Goal: Information Seeking & Learning: Learn about a topic

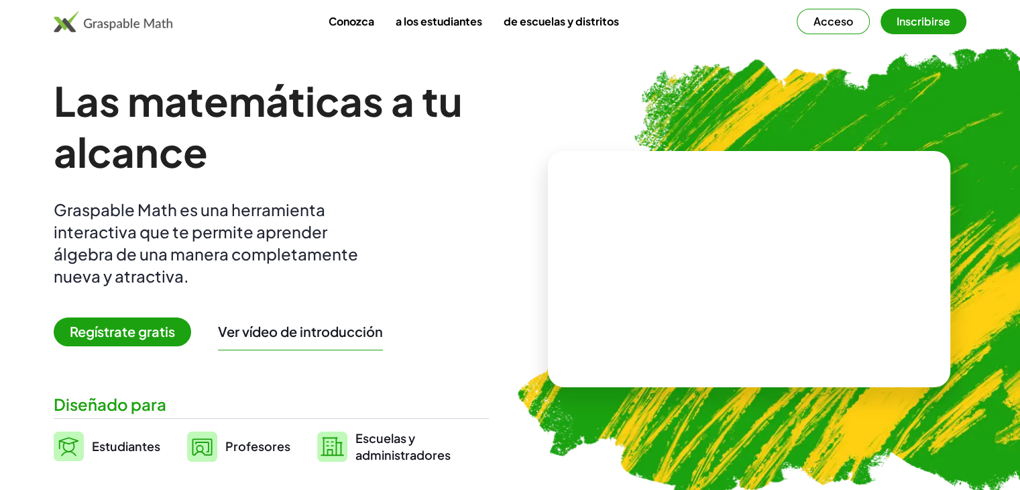
click at [838, 33] on button "Acceso" at bounding box center [833, 21] width 73 height 25
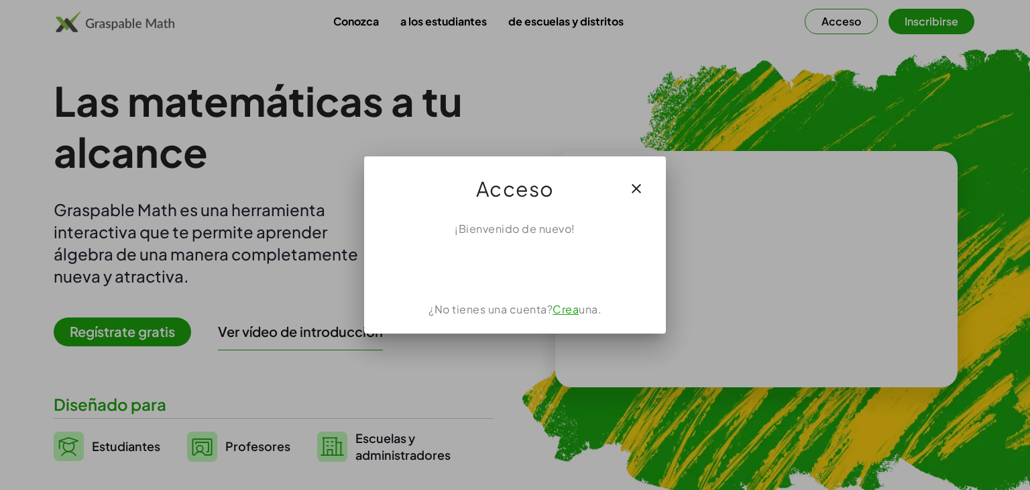
click at [632, 183] on icon "button" at bounding box center [636, 188] width 16 height 16
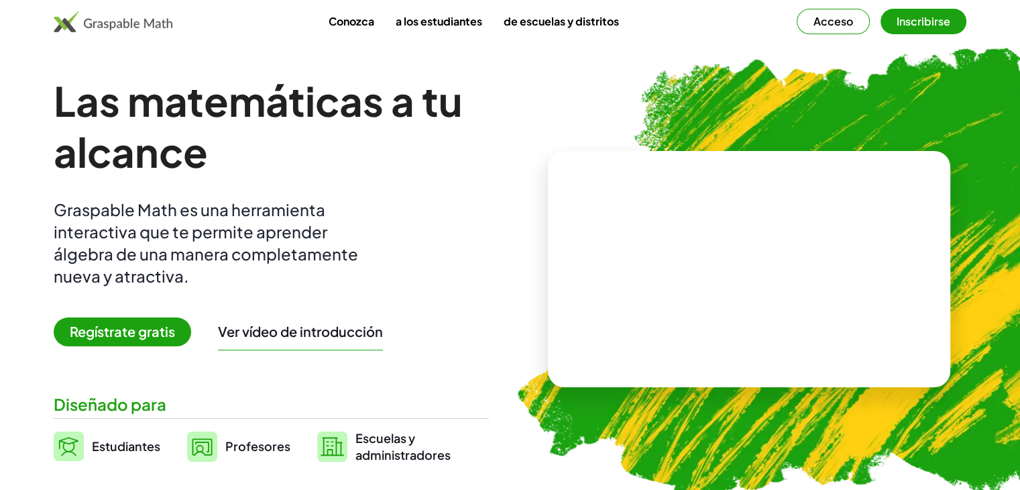
click at [110, 336] on font "Regístrate gratis" at bounding box center [122, 331] width 105 height 17
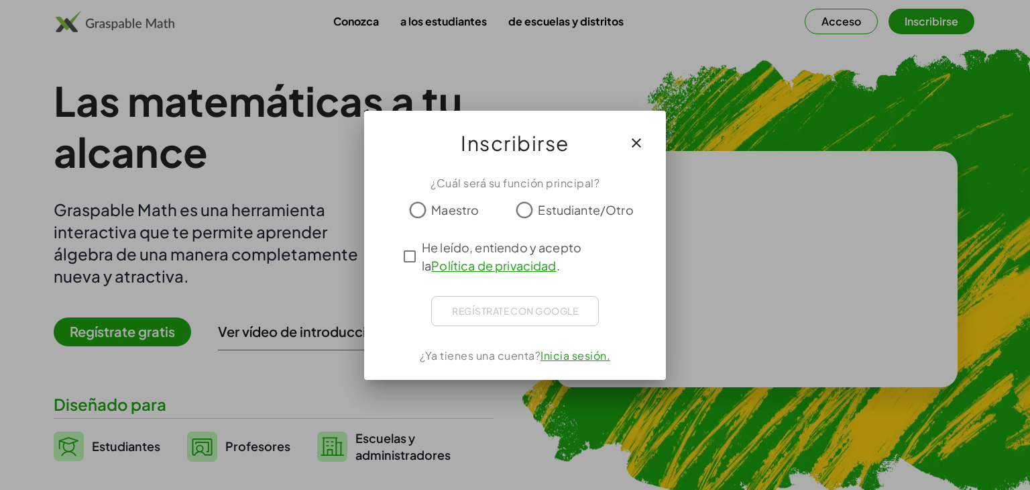
click at [463, 213] on font "Maestro" at bounding box center [455, 209] width 48 height 15
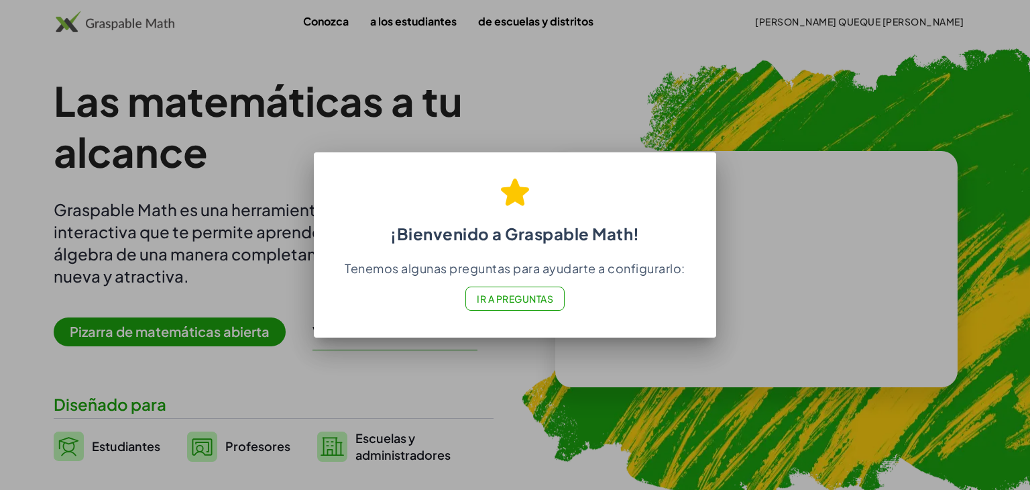
click at [595, 140] on div at bounding box center [515, 245] width 1030 height 490
click at [587, 103] on div at bounding box center [515, 245] width 1030 height 490
click at [518, 302] on font "Ir a Preguntas" at bounding box center [515, 298] width 76 height 12
drag, startPoint x: 604, startPoint y: 242, endPoint x: 675, endPoint y: 194, distance: 85.4
click at [608, 239] on font "¡Bienvenido a Graspable Math!" at bounding box center [514, 233] width 249 height 20
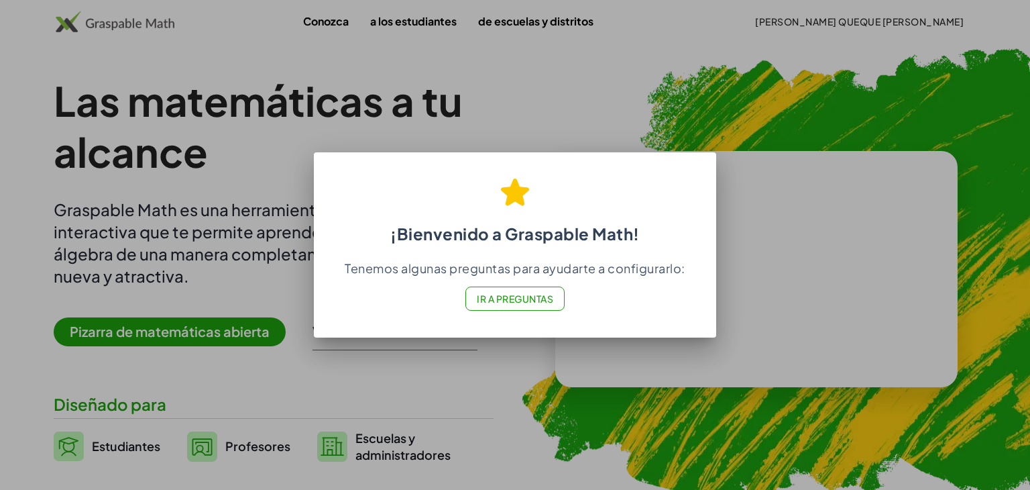
click at [696, 180] on h2 "¡Bienvenido a Graspable Math!" at bounding box center [515, 205] width 370 height 78
click at [767, 98] on div at bounding box center [515, 245] width 1030 height 490
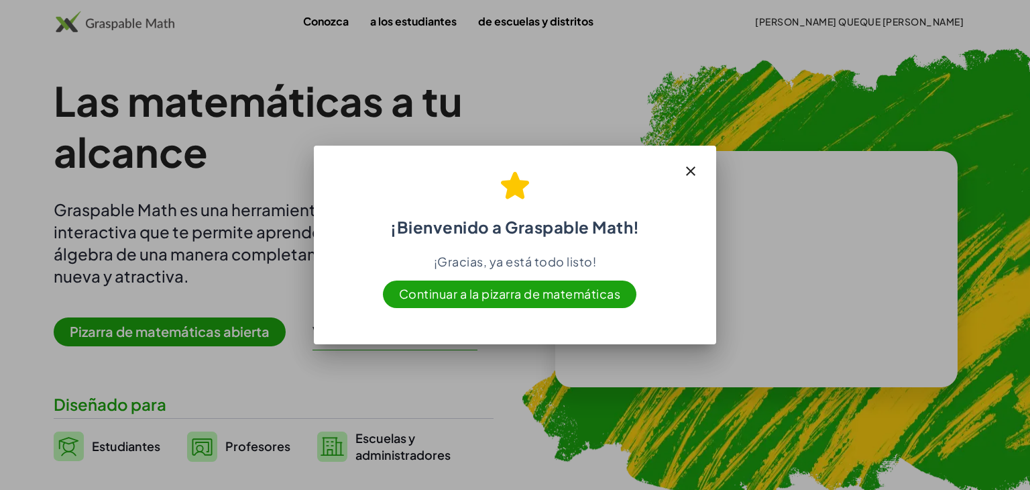
click at [565, 298] on font "Continuar a la pizarra de matemáticas" at bounding box center [510, 293] width 222 height 15
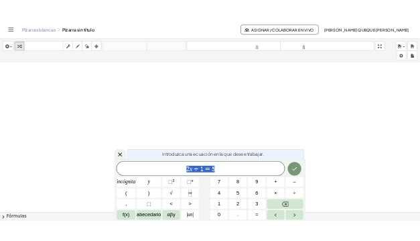
scroll to position [268, 0]
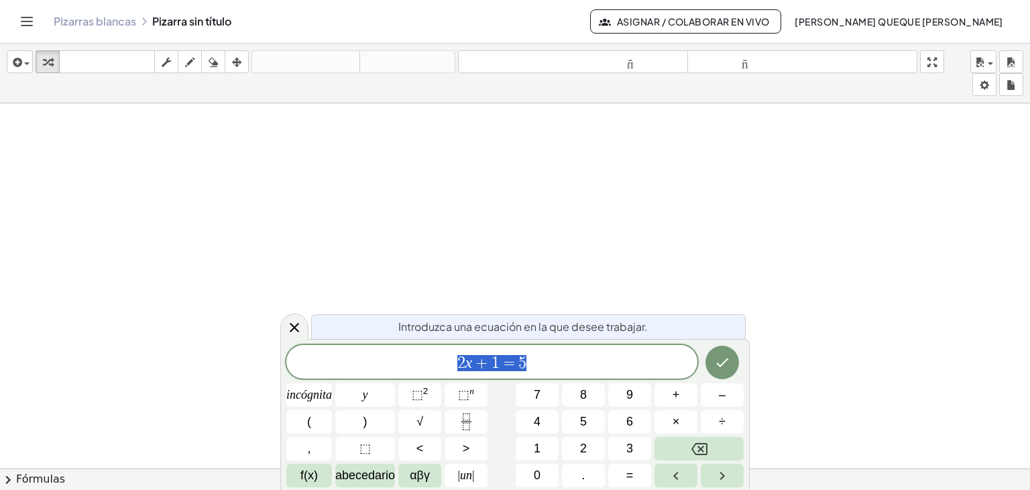
click at [421, 363] on span "2 x + 1 = 5" at bounding box center [491, 362] width 411 height 19
click at [477, 363] on span "+" at bounding box center [481, 363] width 19 height 16
click at [295, 329] on icon at bounding box center [294, 327] width 16 height 16
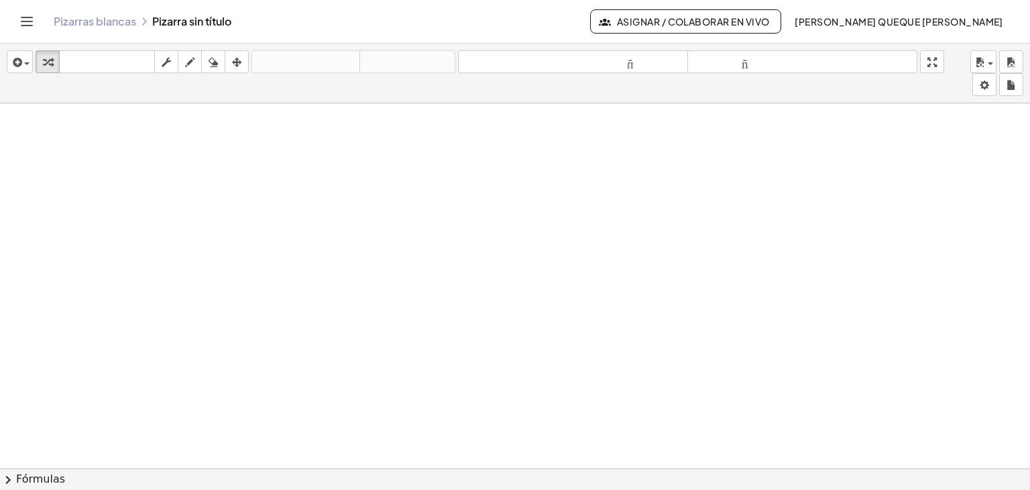
drag, startPoint x: 239, startPoint y: 205, endPoint x: 274, endPoint y: 199, distance: 35.4
click at [211, 234] on div at bounding box center [515, 253] width 1030 height 836
drag, startPoint x: 292, startPoint y: 234, endPoint x: 284, endPoint y: 277, distance: 43.7
click at [284, 275] on div at bounding box center [515, 253] width 1030 height 836
drag, startPoint x: 224, startPoint y: 243, endPoint x: 252, endPoint y: 167, distance: 81.5
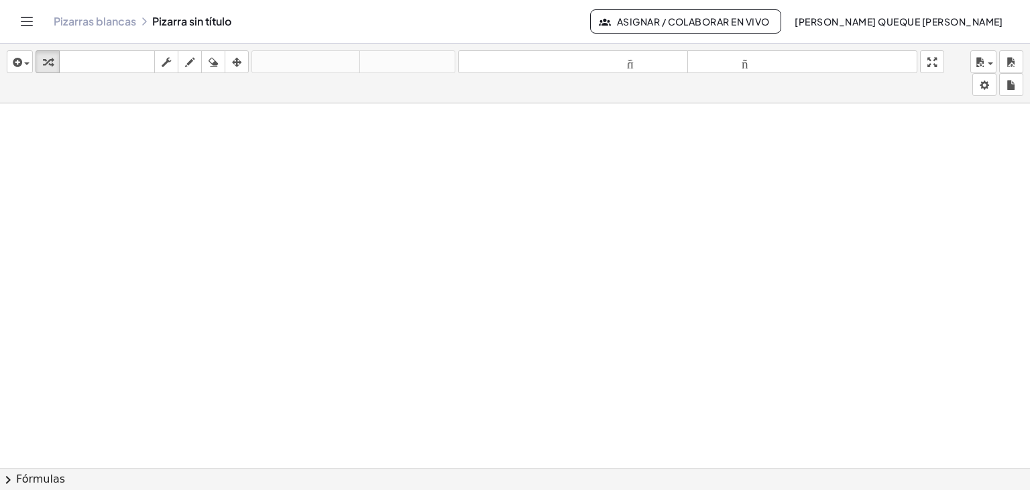
click at [260, 172] on div at bounding box center [515, 253] width 1030 height 836
click at [185, 60] on icon "button" at bounding box center [189, 62] width 9 height 16
drag, startPoint x: 251, startPoint y: 233, endPoint x: 325, endPoint y: 314, distance: 109.7
click at [325, 314] on div at bounding box center [515, 253] width 1030 height 836
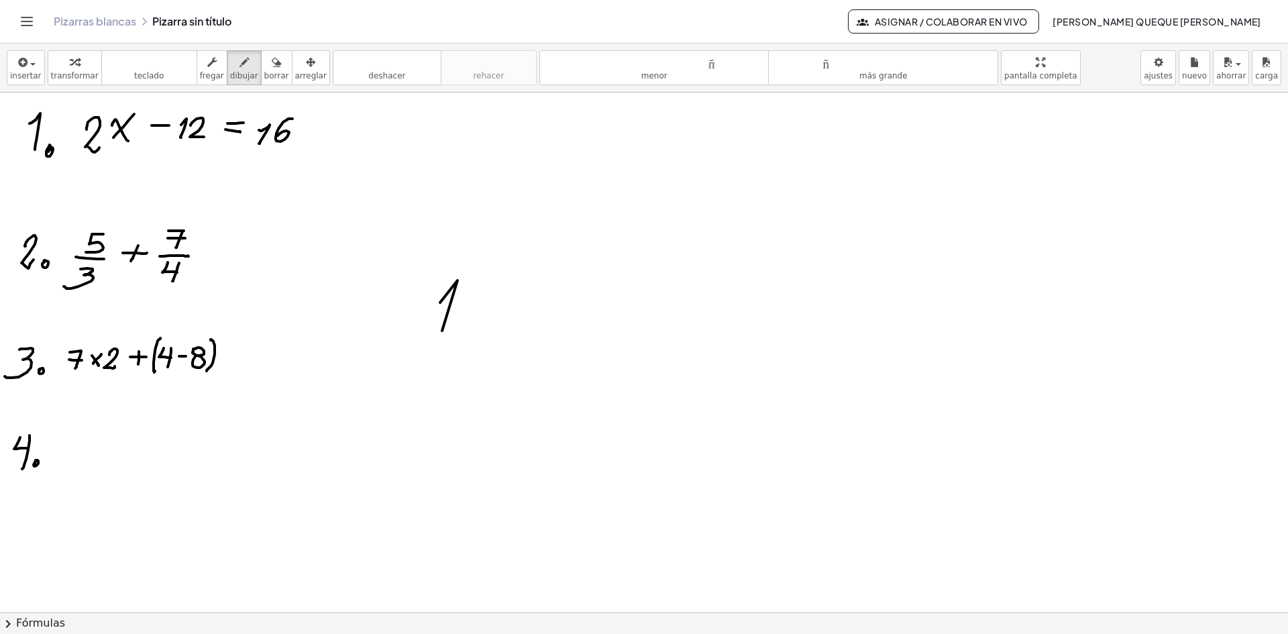
drag, startPoint x: 442, startPoint y: 331, endPoint x: 462, endPoint y: 351, distance: 28.5
click at [463, 350] on div at bounding box center [644, 343] width 1288 height 1039
drag, startPoint x: 518, startPoint y: 313, endPoint x: 525, endPoint y: 346, distance: 34.2
click at [525, 346] on div at bounding box center [644, 343] width 1288 height 1039
drag, startPoint x: 532, startPoint y: 342, endPoint x: 534, endPoint y: 335, distance: 7.0
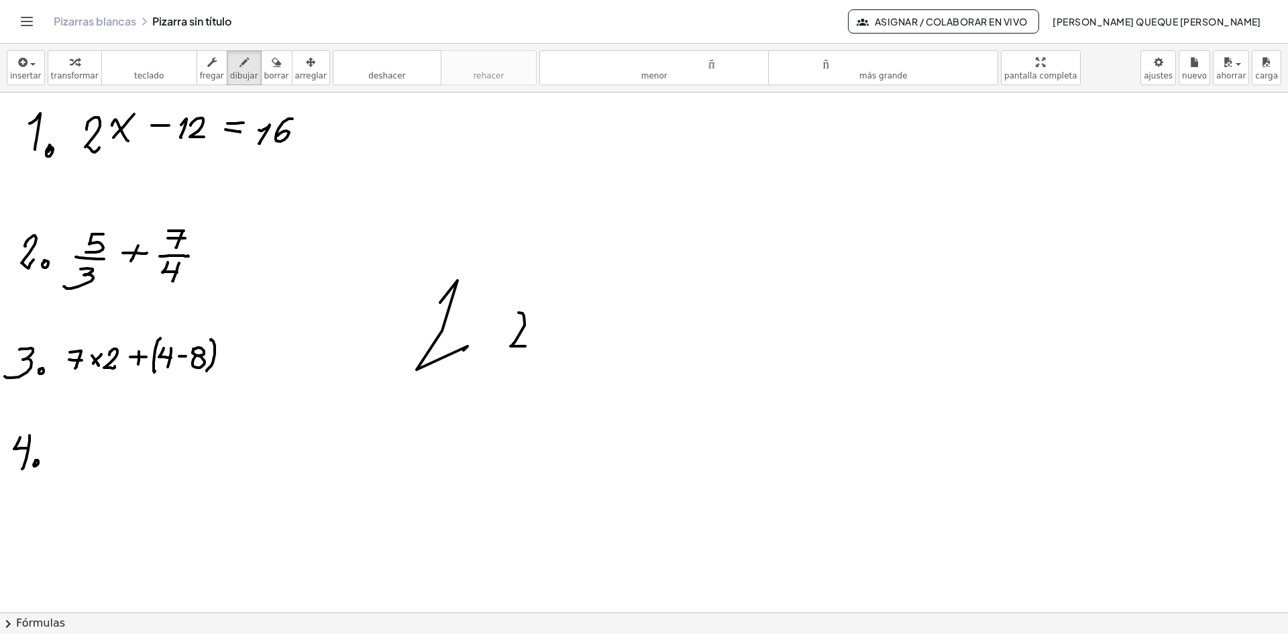
click at [534, 337] on div at bounding box center [644, 343] width 1288 height 1039
drag, startPoint x: 573, startPoint y: 329, endPoint x: 555, endPoint y: 347, distance: 25.6
click at [556, 347] on div at bounding box center [644, 343] width 1288 height 1039
drag, startPoint x: 561, startPoint y: 353, endPoint x: 574, endPoint y: 360, distance: 15.0
click at [579, 353] on div at bounding box center [644, 343] width 1288 height 1039
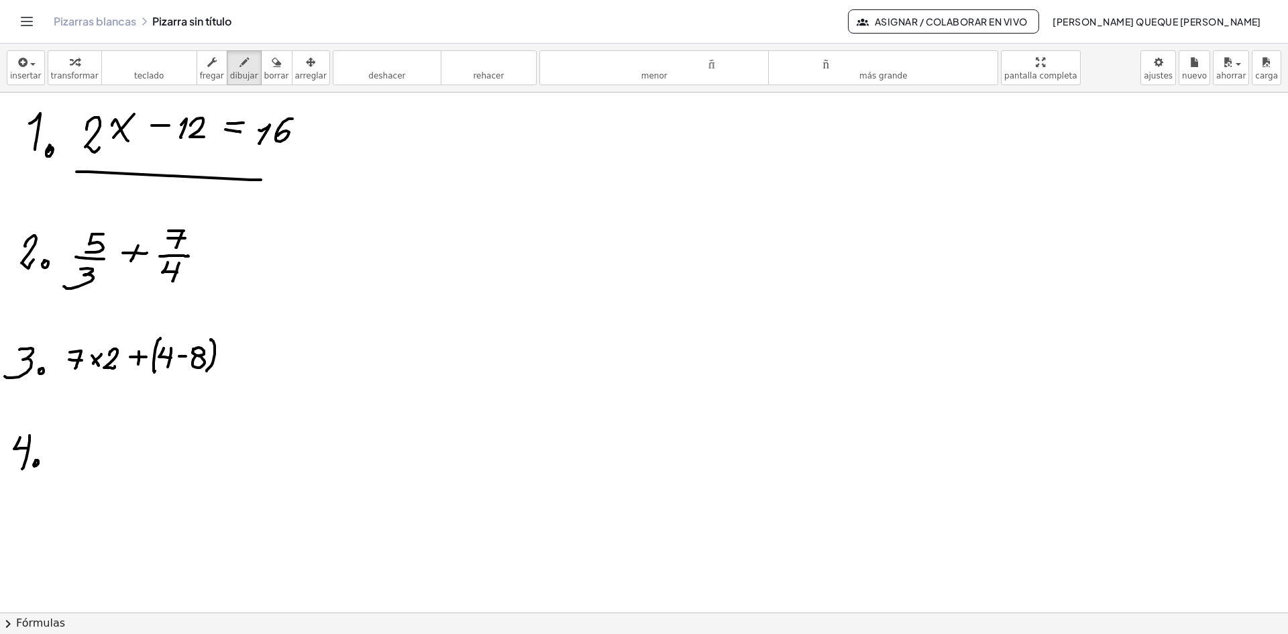
drag, startPoint x: 76, startPoint y: 172, endPoint x: 262, endPoint y: 180, distance: 185.9
click at [262, 180] on div at bounding box center [644, 343] width 1288 height 1039
drag, startPoint x: 81, startPoint y: 305, endPoint x: 177, endPoint y: 221, distance: 127.8
click at [179, 220] on div at bounding box center [644, 343] width 1288 height 1039
drag, startPoint x: 230, startPoint y: 249, endPoint x: 243, endPoint y: 251, distance: 12.9
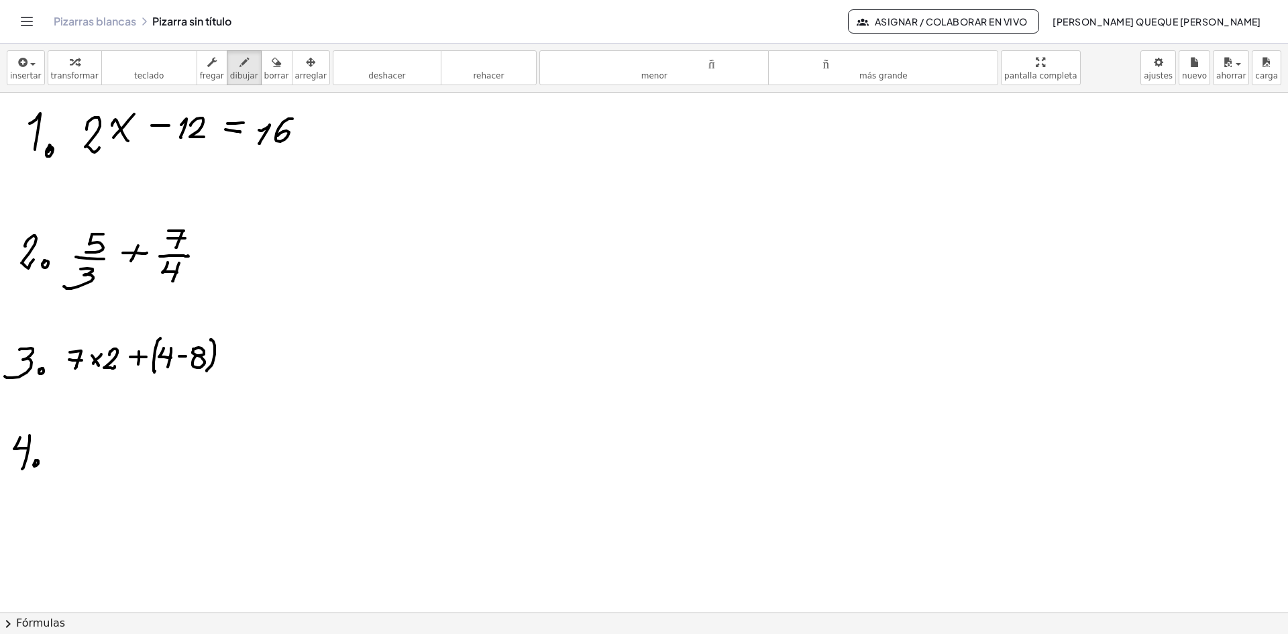
click at [249, 249] on div at bounding box center [644, 343] width 1288 height 1039
drag, startPoint x: 235, startPoint y: 255, endPoint x: 254, endPoint y: 256, distance: 19.5
click at [254, 256] on div at bounding box center [644, 343] width 1288 height 1039
drag, startPoint x: 294, startPoint y: 251, endPoint x: 327, endPoint y: 251, distance: 32.9
click at [329, 251] on div at bounding box center [644, 343] width 1288 height 1039
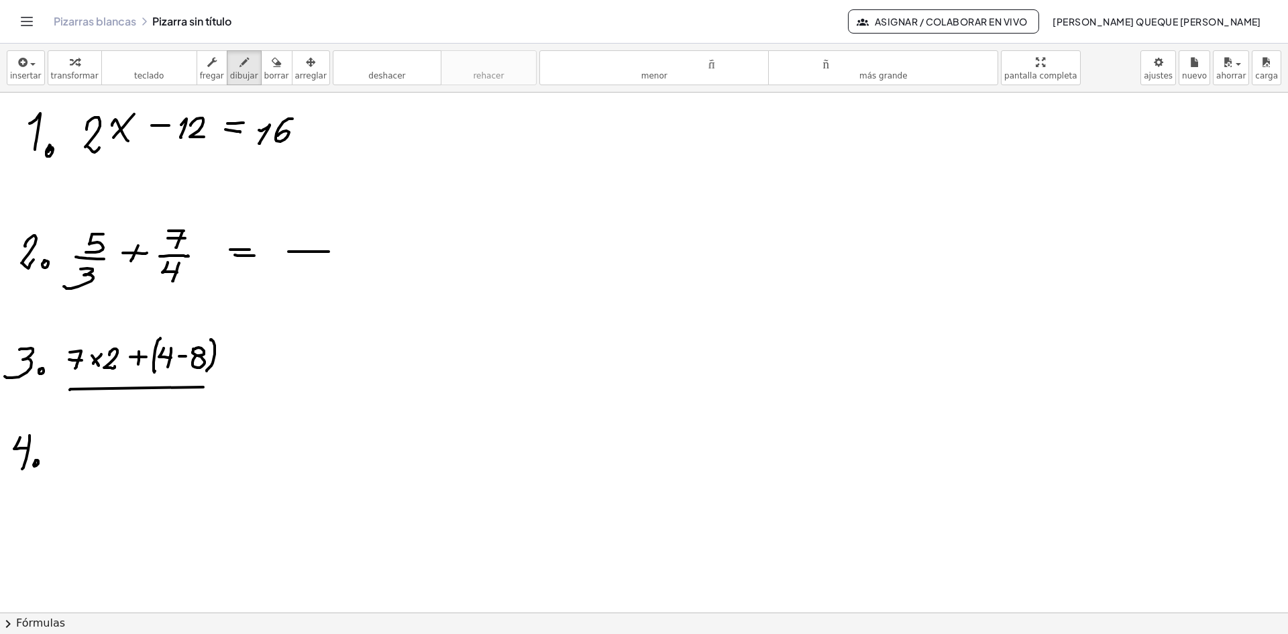
drag, startPoint x: 70, startPoint y: 389, endPoint x: 205, endPoint y: 387, distance: 134.8
click at [205, 387] on div at bounding box center [644, 343] width 1288 height 1039
drag, startPoint x: 156, startPoint y: 165, endPoint x: 97, endPoint y: 257, distance: 108.8
click at [278, 161] on div at bounding box center [644, 343] width 1288 height 1039
drag, startPoint x: 117, startPoint y: 300, endPoint x: 197, endPoint y: 295, distance: 80.6
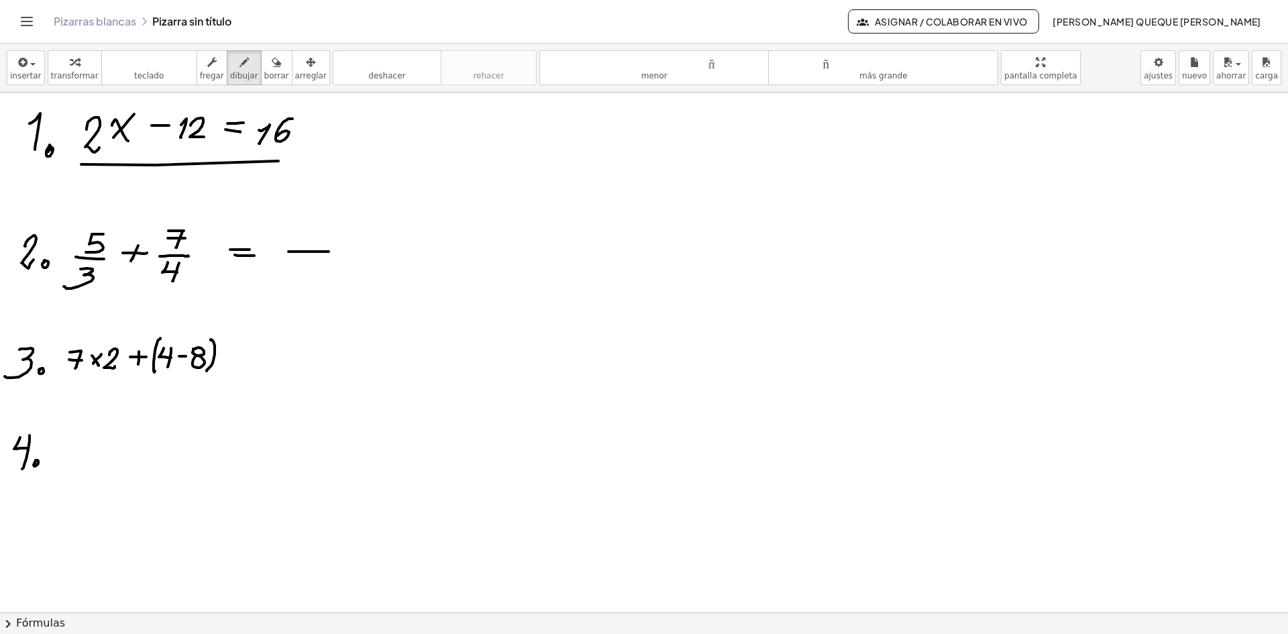
click at [196, 295] on div at bounding box center [644, 343] width 1288 height 1039
drag, startPoint x: 84, startPoint y: 382, endPoint x: 211, endPoint y: 385, distance: 126.8
click at [211, 384] on div at bounding box center [644, 343] width 1288 height 1039
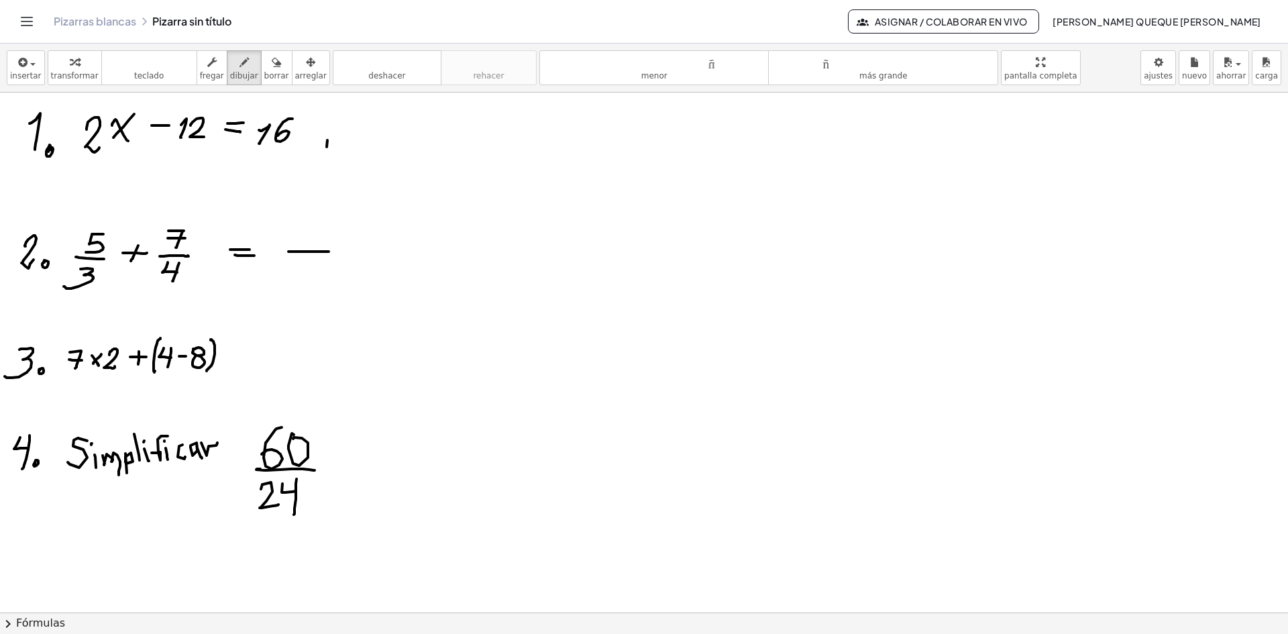
drag, startPoint x: 327, startPoint y: 147, endPoint x: 369, endPoint y: 117, distance: 51.5
click at [359, 126] on div at bounding box center [644, 343] width 1288 height 1039
click at [402, 141] on div at bounding box center [644, 343] width 1288 height 1039
drag, startPoint x: 407, startPoint y: 135, endPoint x: 398, endPoint y: 152, distance: 19.5
click at [417, 147] on div at bounding box center [644, 343] width 1288 height 1039
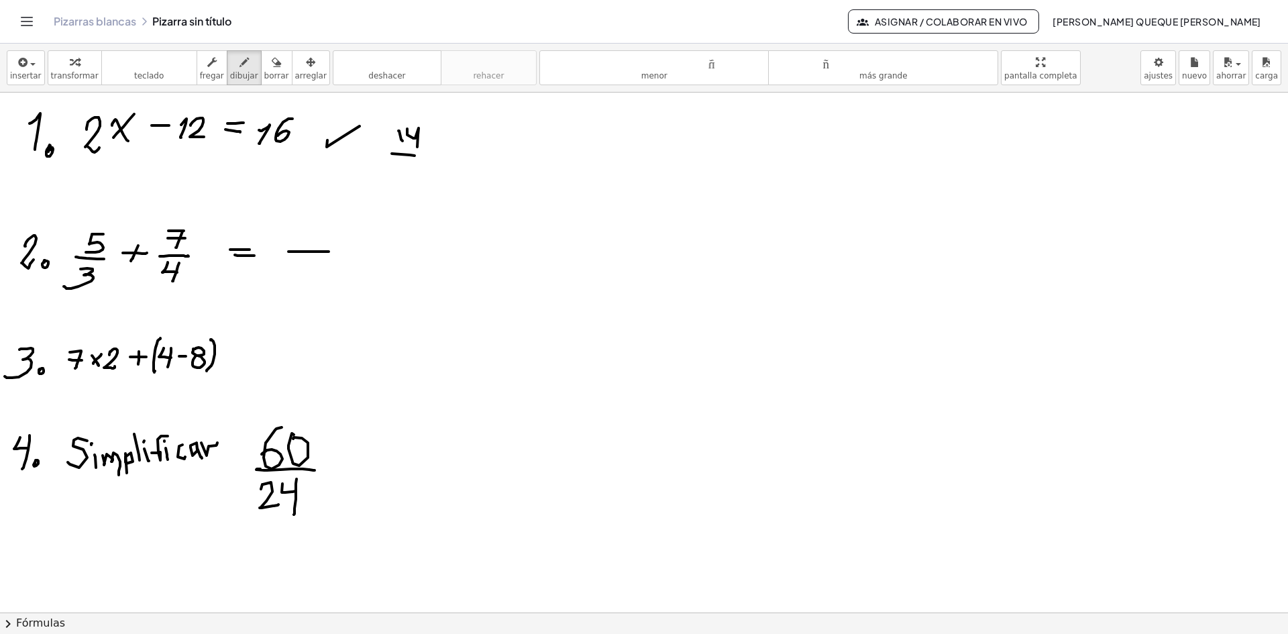
drag, startPoint x: 392, startPoint y: 154, endPoint x: 432, endPoint y: 156, distance: 40.3
click at [432, 156] on div at bounding box center [644, 343] width 1288 height 1039
drag, startPoint x: 284, startPoint y: 221, endPoint x: 305, endPoint y: 226, distance: 21.5
click at [300, 236] on div at bounding box center [644, 343] width 1288 height 1039
drag, startPoint x: 307, startPoint y: 220, endPoint x: 308, endPoint y: 237, distance: 17.4
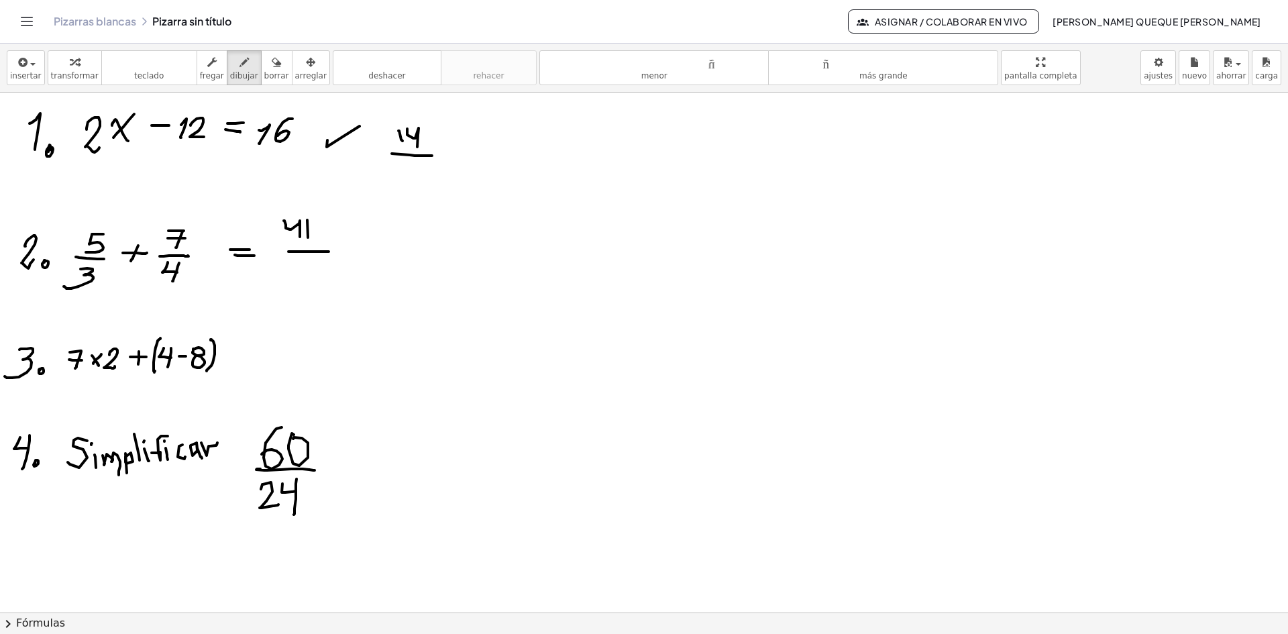
click at [308, 237] on div at bounding box center [644, 343] width 1288 height 1039
drag, startPoint x: 297, startPoint y: 262, endPoint x: 299, endPoint y: 274, distance: 11.6
click at [296, 281] on div at bounding box center [644, 343] width 1288 height 1039
drag, startPoint x: 303, startPoint y: 268, endPoint x: 321, endPoint y: 285, distance: 24.7
click at [323, 282] on div at bounding box center [644, 343] width 1288 height 1039
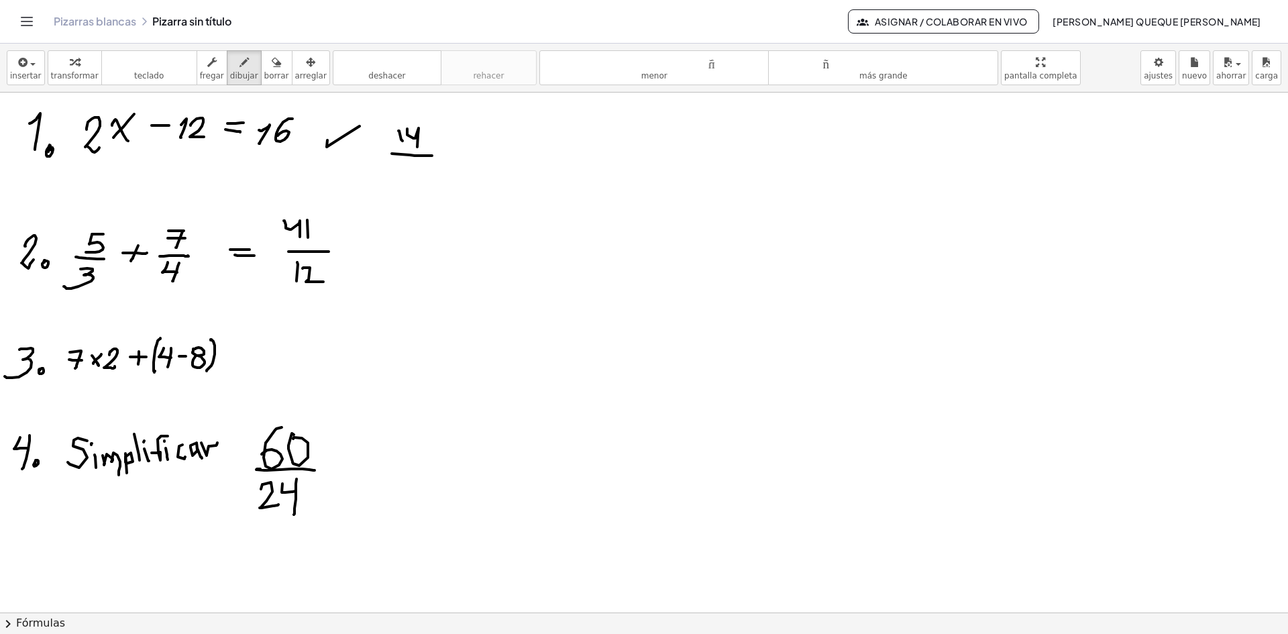
click at [244, 353] on div at bounding box center [644, 343] width 1288 height 1039
drag, startPoint x: 233, startPoint y: 355, endPoint x: 249, endPoint y: 359, distance: 16.6
click at [247, 359] on div at bounding box center [644, 343] width 1288 height 1039
drag, startPoint x: 274, startPoint y: 352, endPoint x: 298, endPoint y: 346, distance: 24.2
click at [279, 370] on div at bounding box center [644, 343] width 1288 height 1039
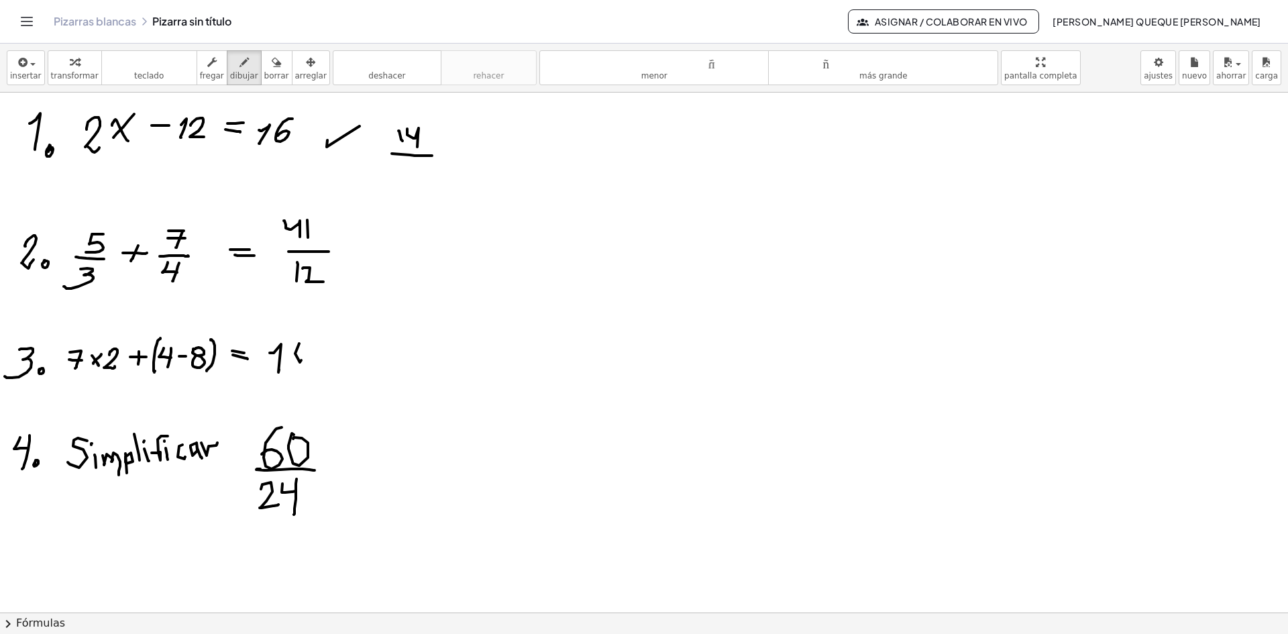
drag, startPoint x: 301, startPoint y: 360, endPoint x: 292, endPoint y: 353, distance: 11.0
click at [290, 352] on div at bounding box center [644, 343] width 1288 height 1039
drag, startPoint x: 302, startPoint y: 349, endPoint x: 310, endPoint y: 357, distance: 10.4
click at [300, 349] on div at bounding box center [644, 343] width 1288 height 1039
click at [348, 457] on div at bounding box center [644, 343] width 1288 height 1039
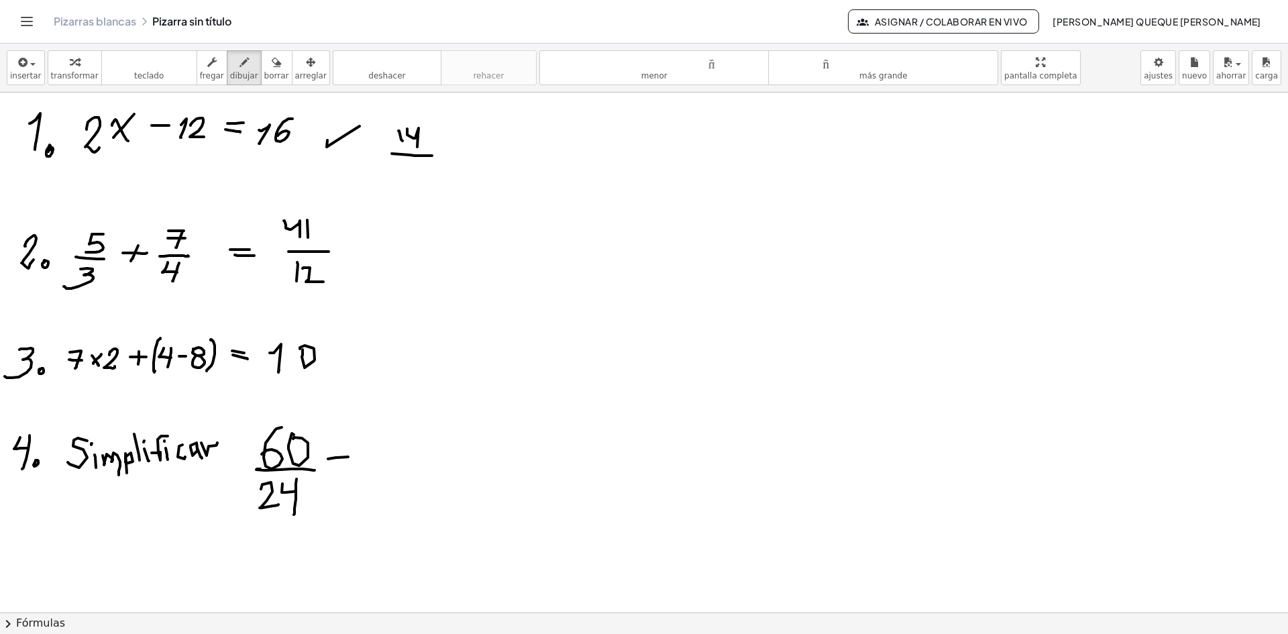
drag, startPoint x: 332, startPoint y: 461, endPoint x: 355, endPoint y: 461, distance: 22.8
click at [354, 461] on div at bounding box center [644, 343] width 1288 height 1039
drag, startPoint x: 379, startPoint y: 451, endPoint x: 360, endPoint y: 469, distance: 26.6
click at [361, 469] on div at bounding box center [644, 343] width 1288 height 1039
drag, startPoint x: 357, startPoint y: 477, endPoint x: 366, endPoint y: 488, distance: 14.4
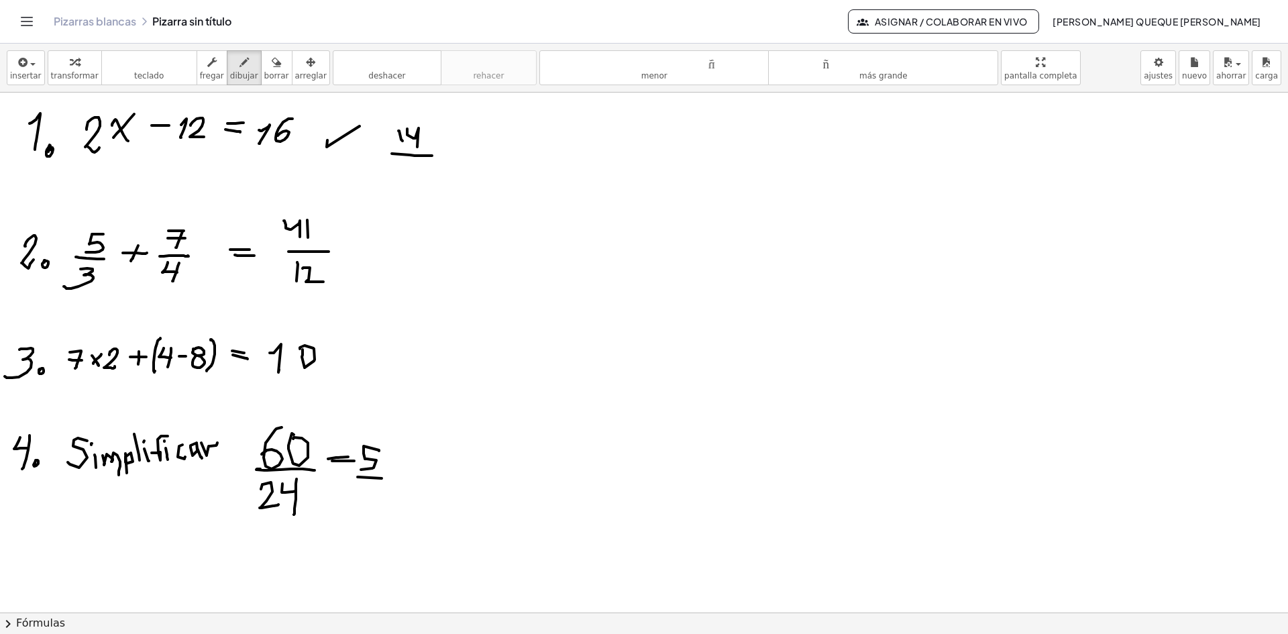
click at [384, 479] on div at bounding box center [644, 343] width 1288 height 1039
drag, startPoint x: 366, startPoint y: 489, endPoint x: 382, endPoint y: 499, distance: 19.0
click at [382, 489] on div at bounding box center [644, 343] width 1288 height 1039
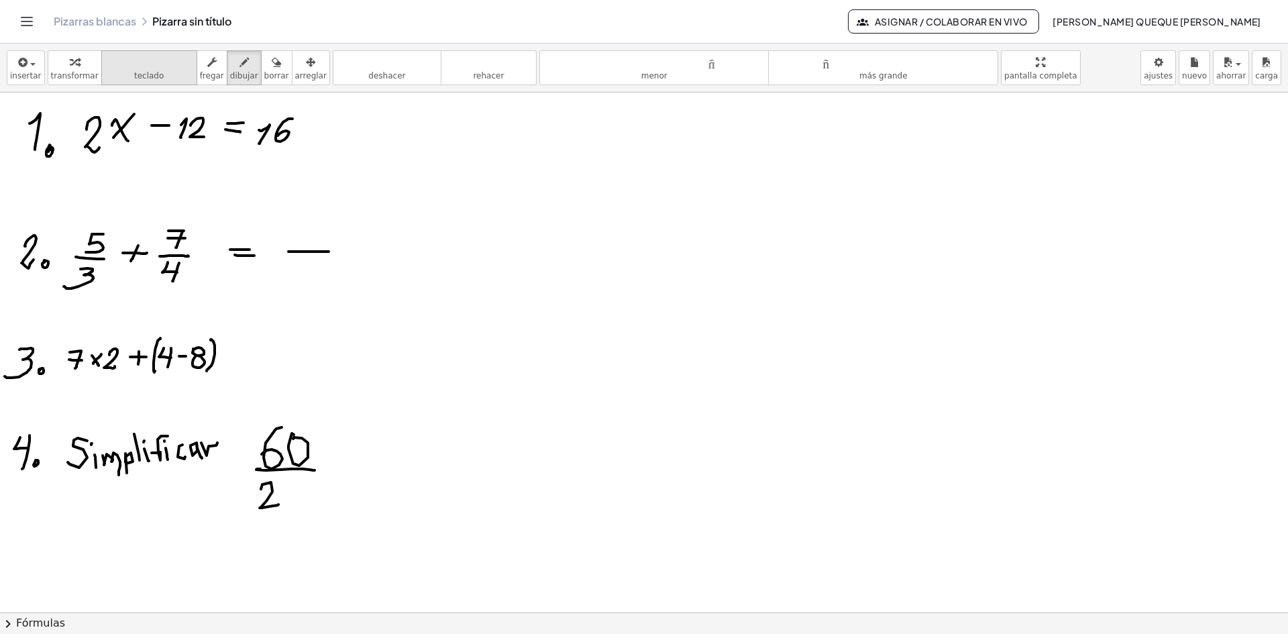
click at [151, 76] on font "teclado" at bounding box center [149, 75] width 30 height 9
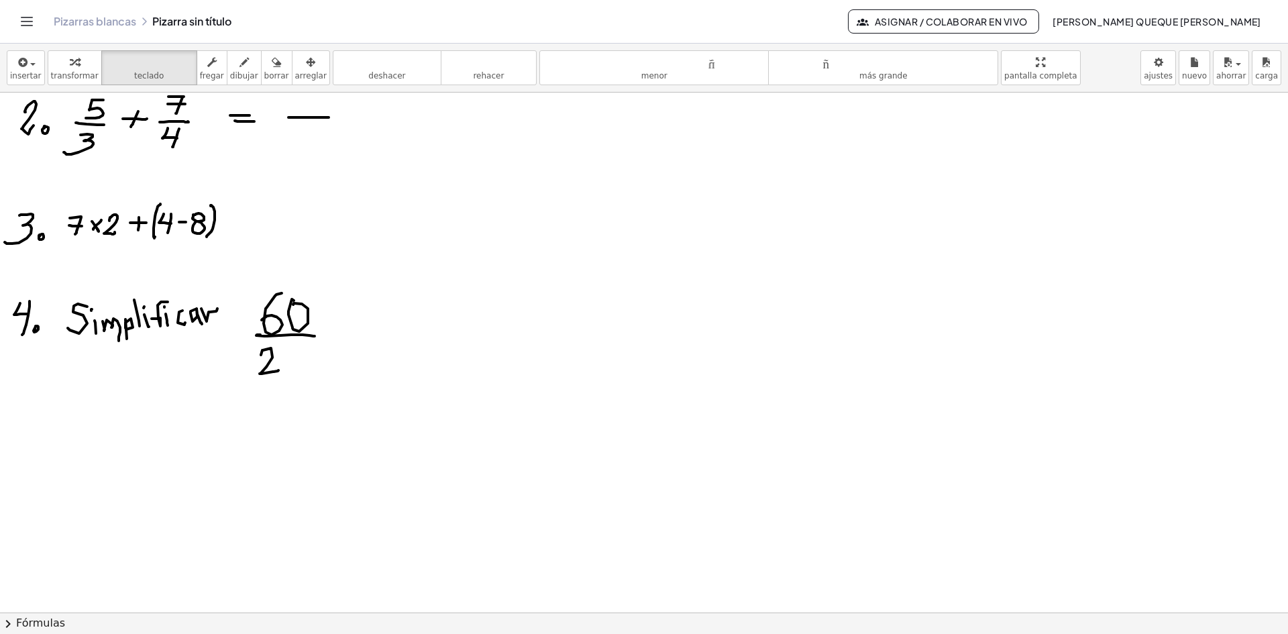
drag, startPoint x: 421, startPoint y: 196, endPoint x: 593, endPoint y: 280, distance: 191.4
click at [594, 280] on div at bounding box center [644, 209] width 1288 height 1039
click at [552, 304] on div at bounding box center [644, 209] width 1288 height 1039
click at [230, 71] on font "dibujar" at bounding box center [244, 75] width 28 height 9
drag, startPoint x: 411, startPoint y: 224, endPoint x: 438, endPoint y: 225, distance: 26.9
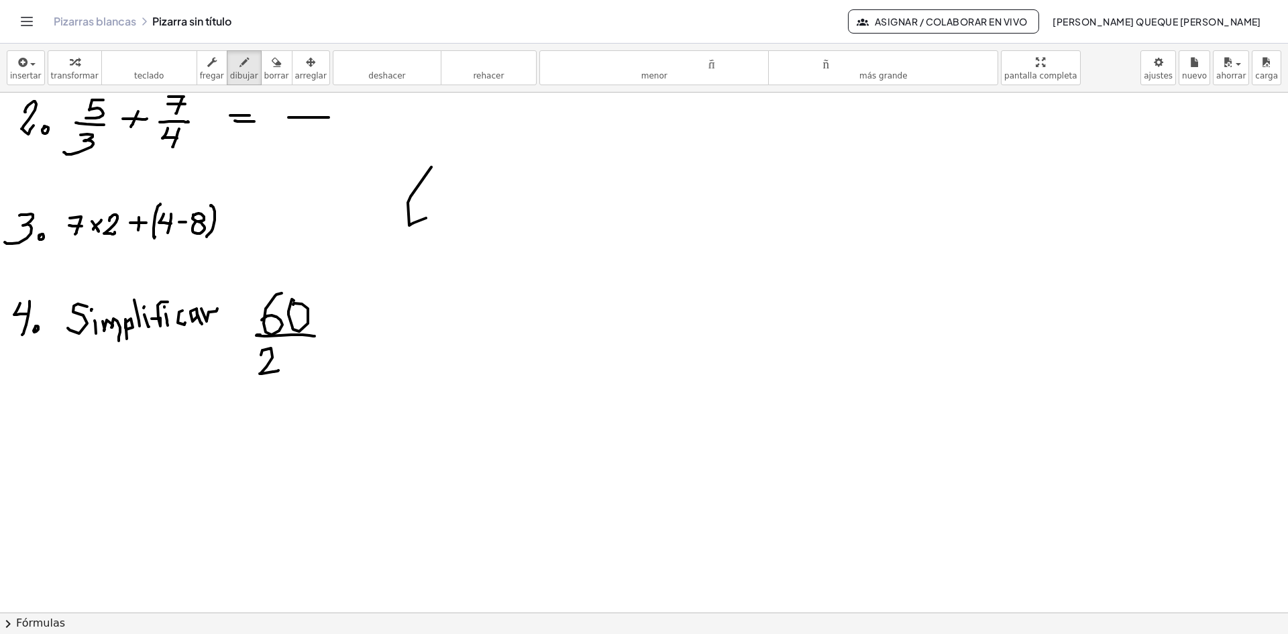
click at [427, 218] on div at bounding box center [644, 209] width 1288 height 1039
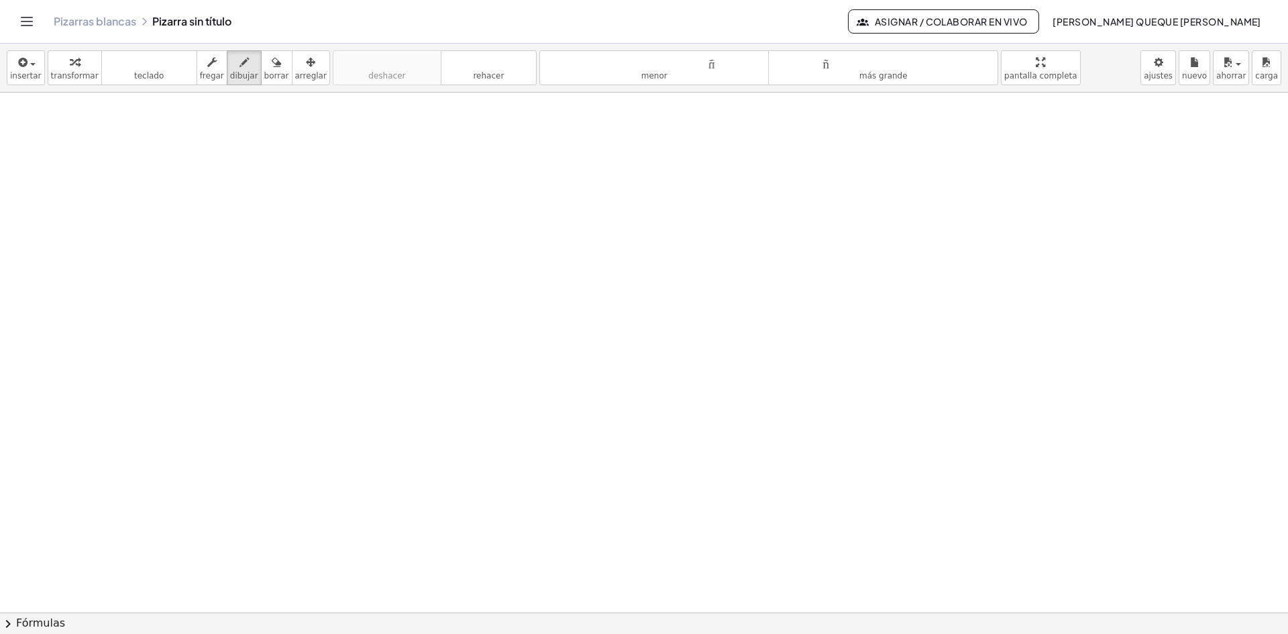
scroll to position [0, 0]
click at [84, 209] on div at bounding box center [644, 612] width 1288 height 1039
click at [191, 148] on div at bounding box center [644, 612] width 1288 height 1039
click at [203, 148] on div at bounding box center [644, 612] width 1288 height 1039
drag, startPoint x: 203, startPoint y: 136, endPoint x: 443, endPoint y: 193, distance: 246.8
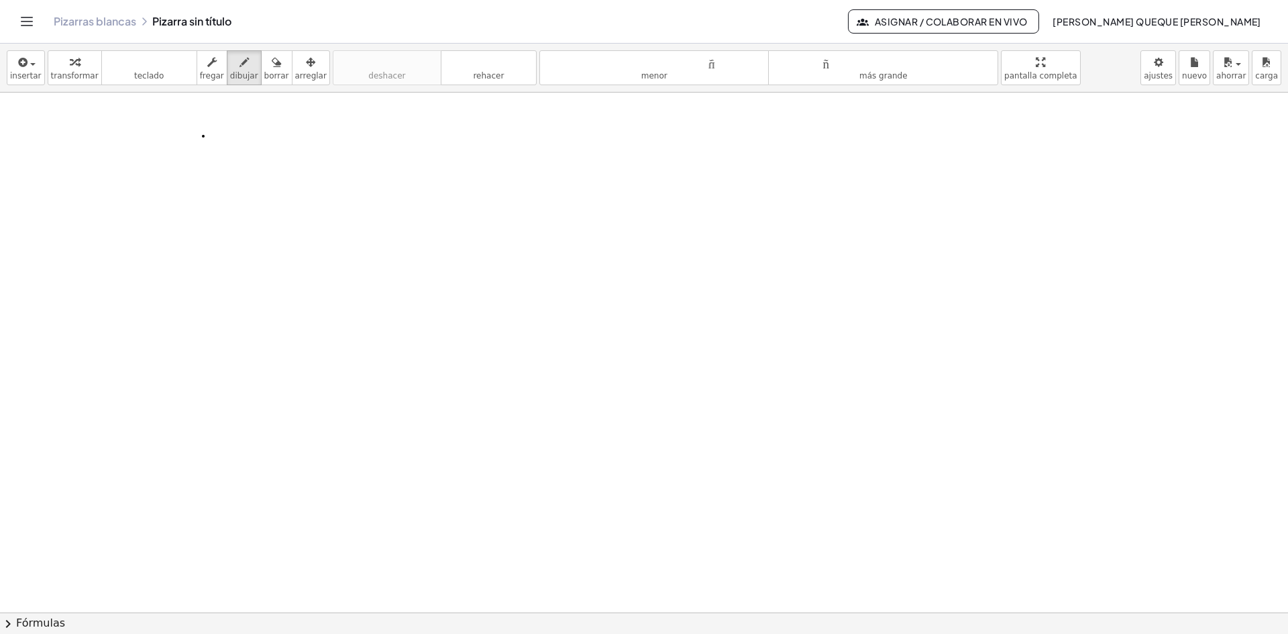
click at [208, 137] on div at bounding box center [644, 612] width 1288 height 1039
click at [442, 193] on div at bounding box center [644, 612] width 1288 height 1039
click at [284, 135] on div at bounding box center [644, 612] width 1288 height 1039
click at [241, 175] on div at bounding box center [644, 612] width 1288 height 1039
drag, startPoint x: 408, startPoint y: 183, endPoint x: 496, endPoint y: 262, distance: 117.3
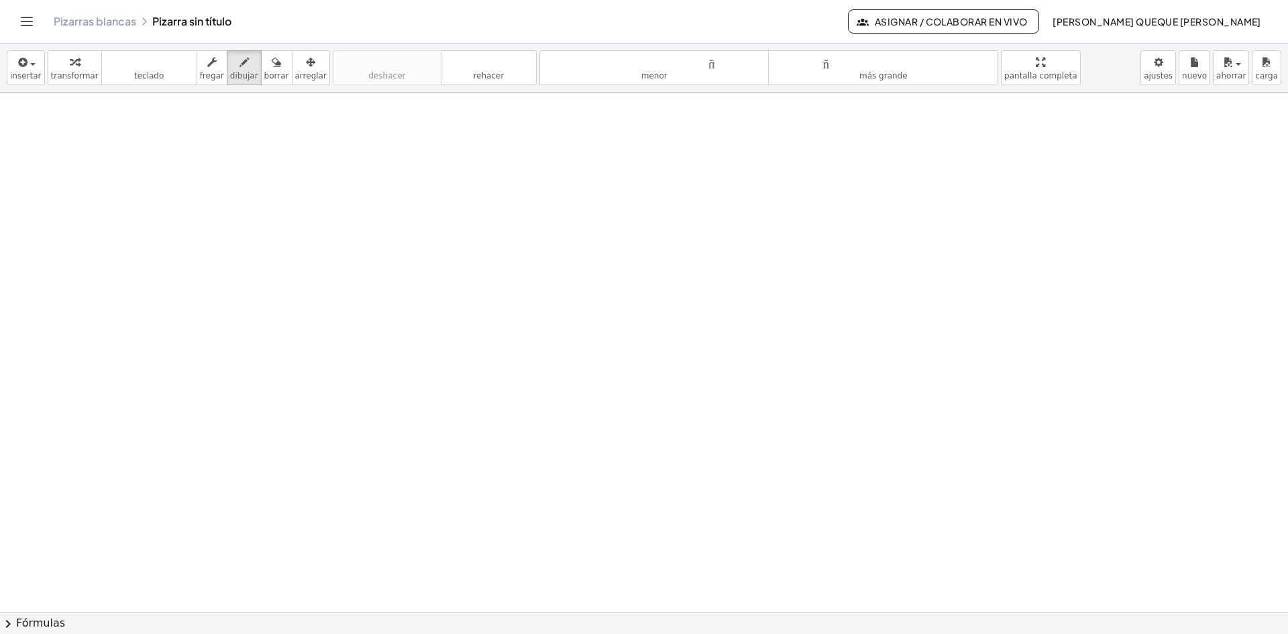
click at [490, 272] on div at bounding box center [644, 612] width 1288 height 1039
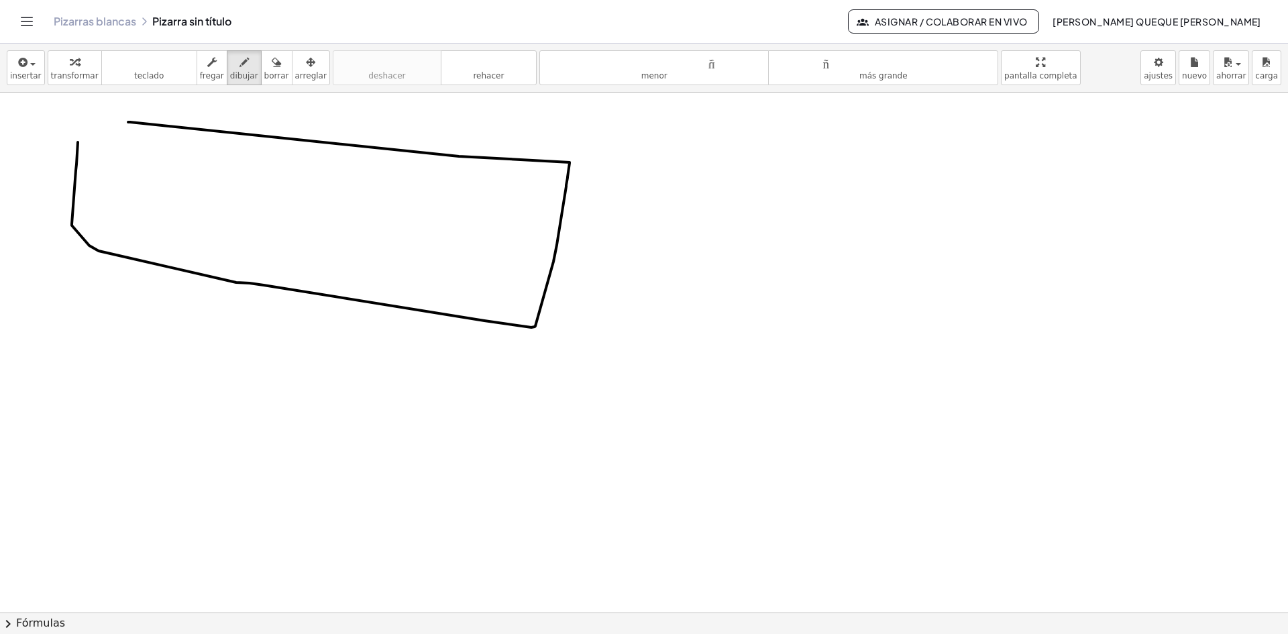
drag, startPoint x: 76, startPoint y: 164, endPoint x: 128, endPoint y: 122, distance: 66.7
click at [128, 122] on div at bounding box center [644, 612] width 1288 height 1039
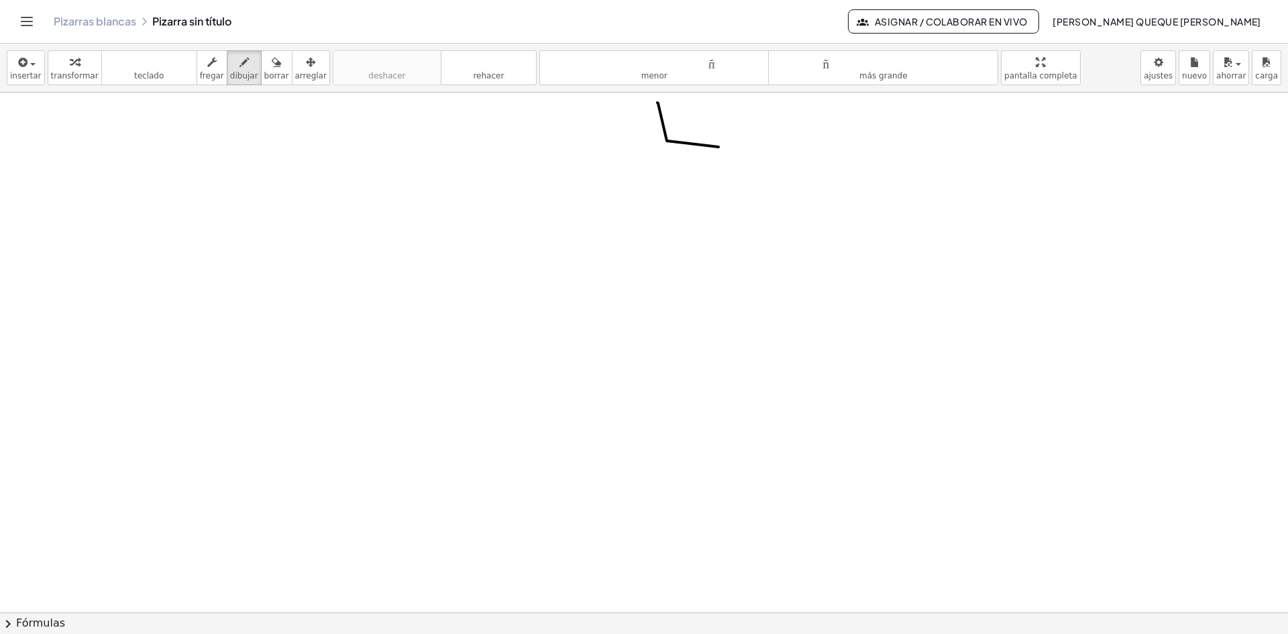
drag, startPoint x: 667, startPoint y: 141, endPoint x: 807, endPoint y: 184, distance: 147.2
click at [797, 182] on div at bounding box center [644, 612] width 1288 height 1039
click at [36, 74] on font "insertar" at bounding box center [26, 75] width 32 height 9
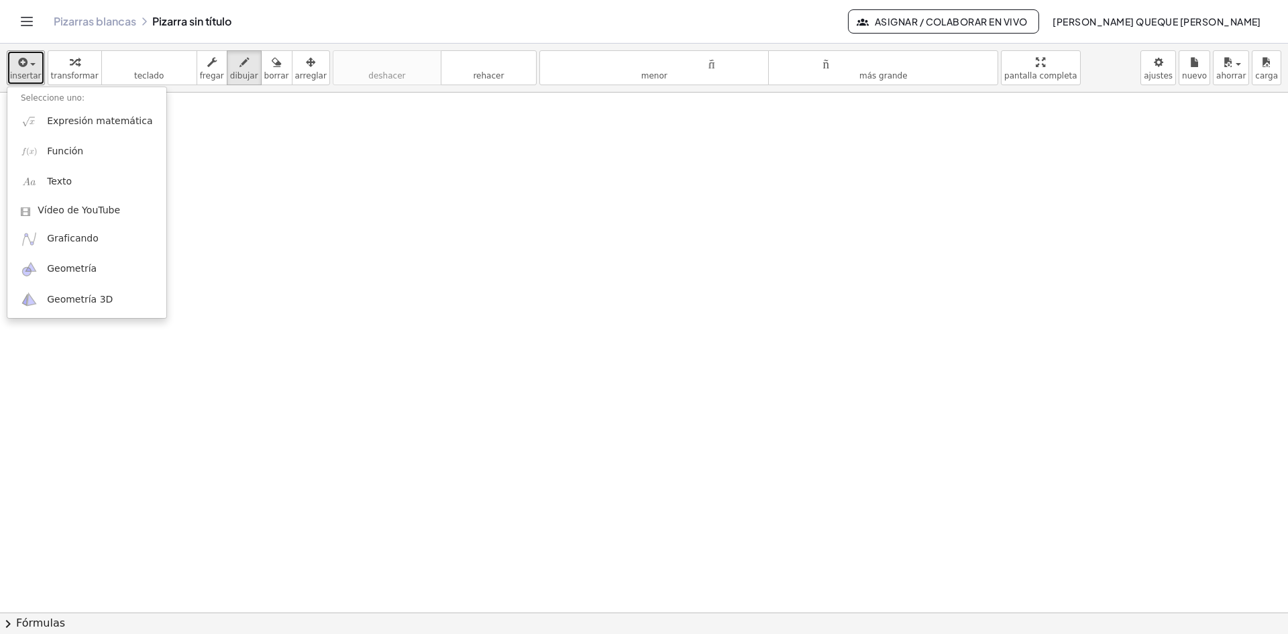
click at [201, 131] on div at bounding box center [644, 612] width 1288 height 1039
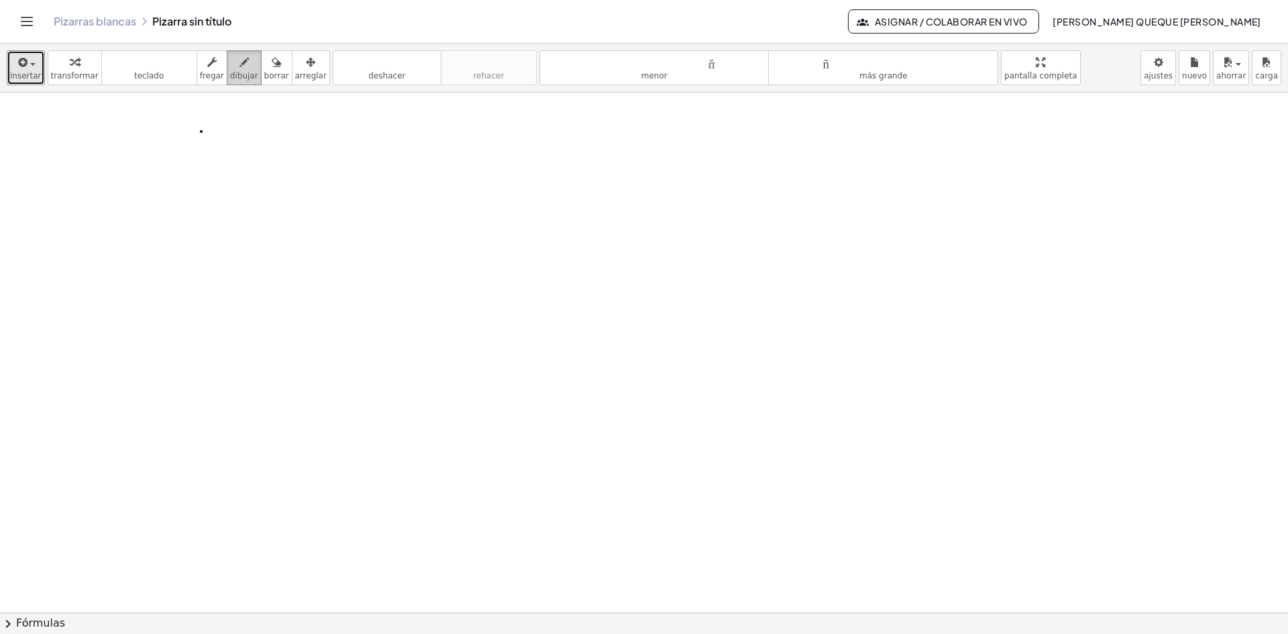
click at [240, 65] on div "button" at bounding box center [244, 62] width 28 height 16
click at [207, 70] on icon "button" at bounding box center [211, 62] width 9 height 16
click at [230, 68] on div "button" at bounding box center [244, 62] width 28 height 16
drag, startPoint x: 318, startPoint y: 191, endPoint x: 316, endPoint y: 198, distance: 7.0
click at [316, 198] on div at bounding box center [644, 612] width 1288 height 1039
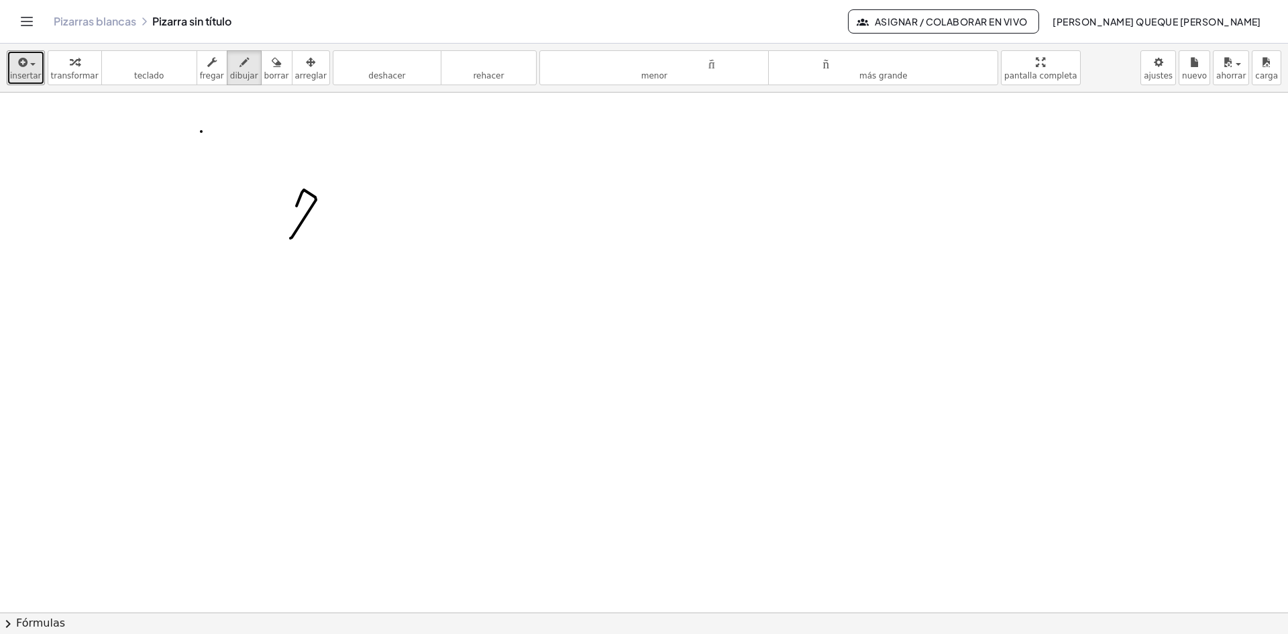
drag, startPoint x: 302, startPoint y: 192, endPoint x: 327, endPoint y: 237, distance: 51.1
click at [327, 237] on div at bounding box center [644, 612] width 1288 height 1039
